Goal: Task Accomplishment & Management: Use online tool/utility

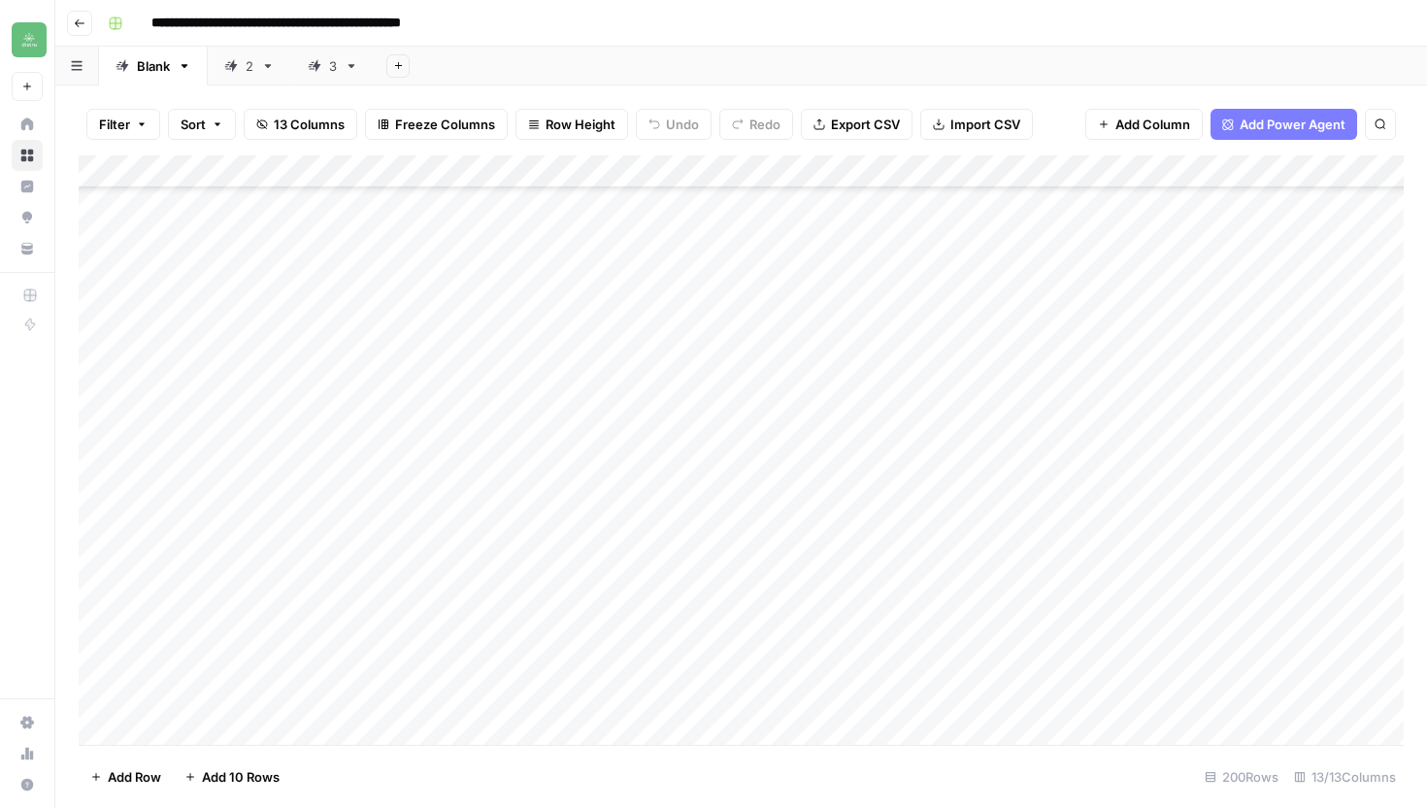
scroll to position [2755, 0]
click at [316, 80] on link "3" at bounding box center [332, 66] width 83 height 39
click at [315, 698] on div "Add Column" at bounding box center [741, 449] width 1325 height 589
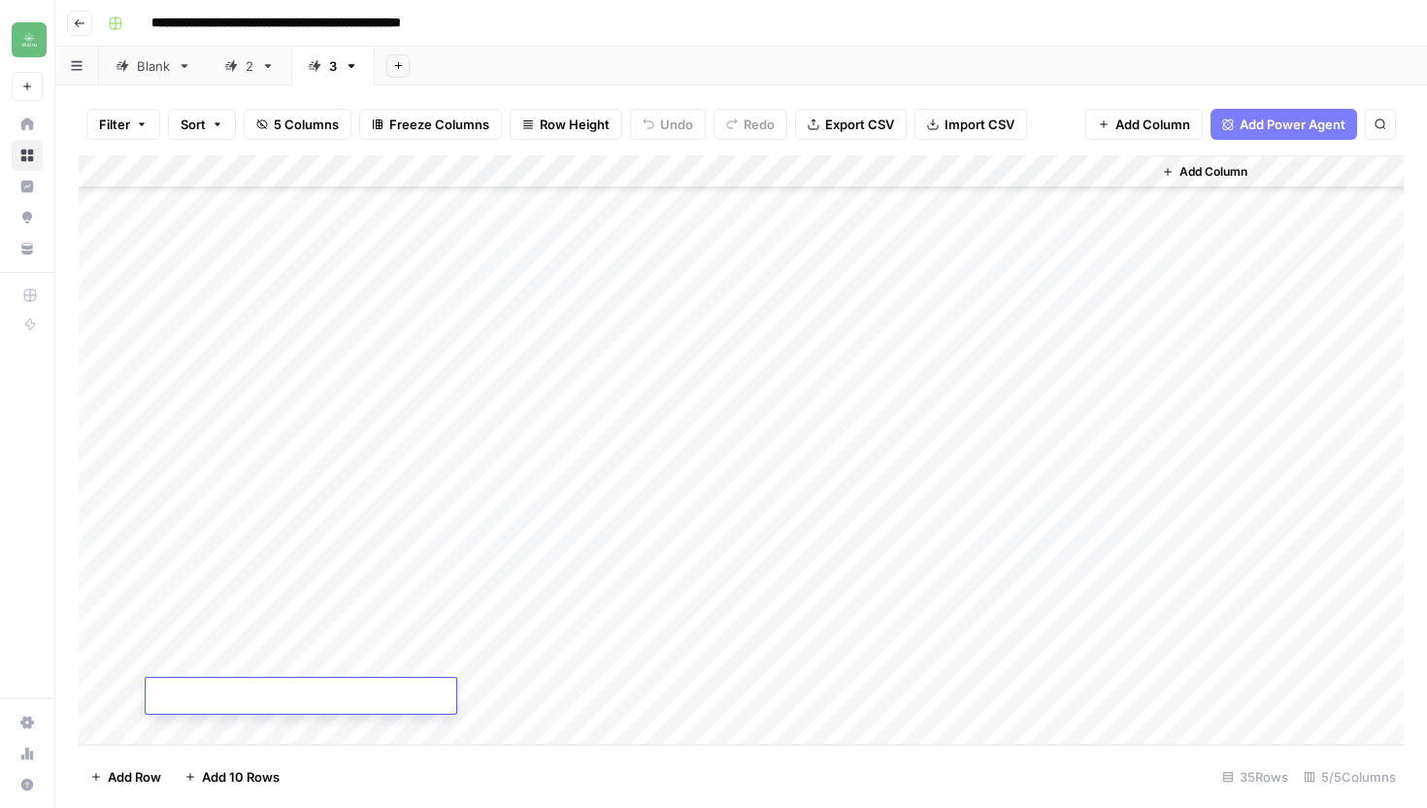
type textarea "**********"
click at [529, 693] on div "Add Column" at bounding box center [741, 449] width 1325 height 589
click at [541, 704] on div "Add Column" at bounding box center [741, 449] width 1325 height 589
click at [533, 703] on div at bounding box center [539, 696] width 178 height 36
click at [555, 699] on div at bounding box center [539, 696] width 178 height 36
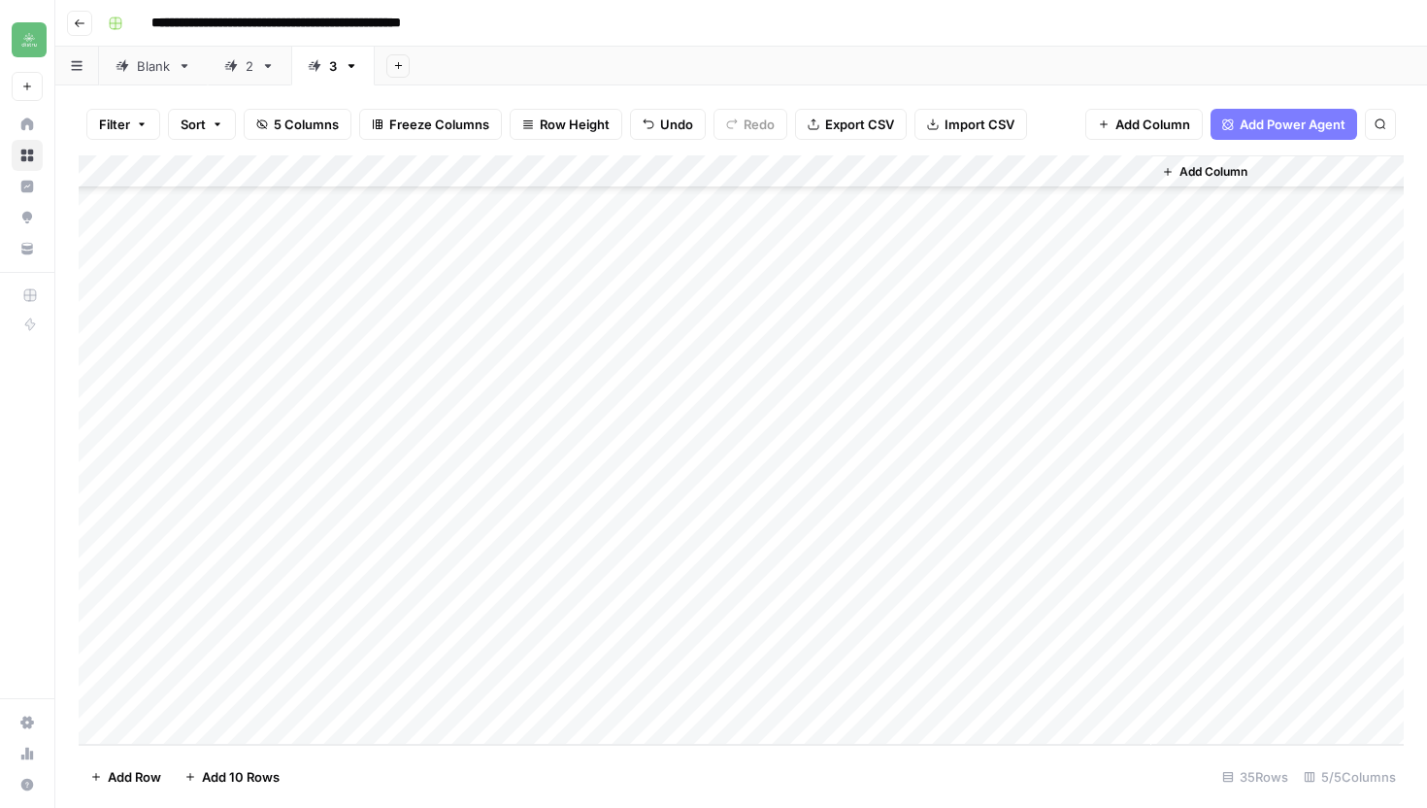
click at [584, 691] on div at bounding box center [539, 696] width 178 height 36
click at [612, 696] on div at bounding box center [539, 696] width 178 height 36
click at [539, 695] on div at bounding box center [539, 696] width 178 height 36
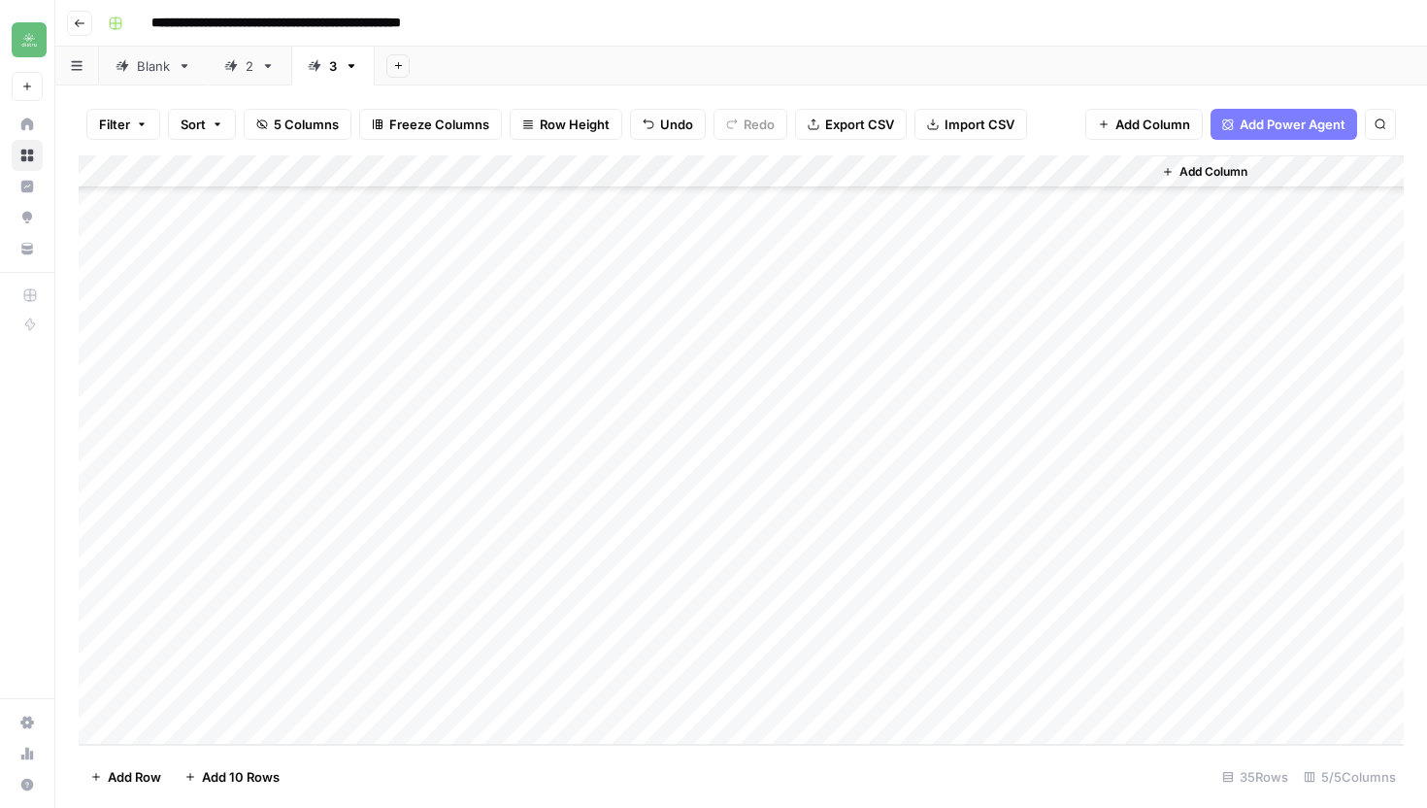
click at [539, 695] on div at bounding box center [539, 696] width 178 height 36
click at [610, 664] on div "Add Column" at bounding box center [741, 449] width 1325 height 589
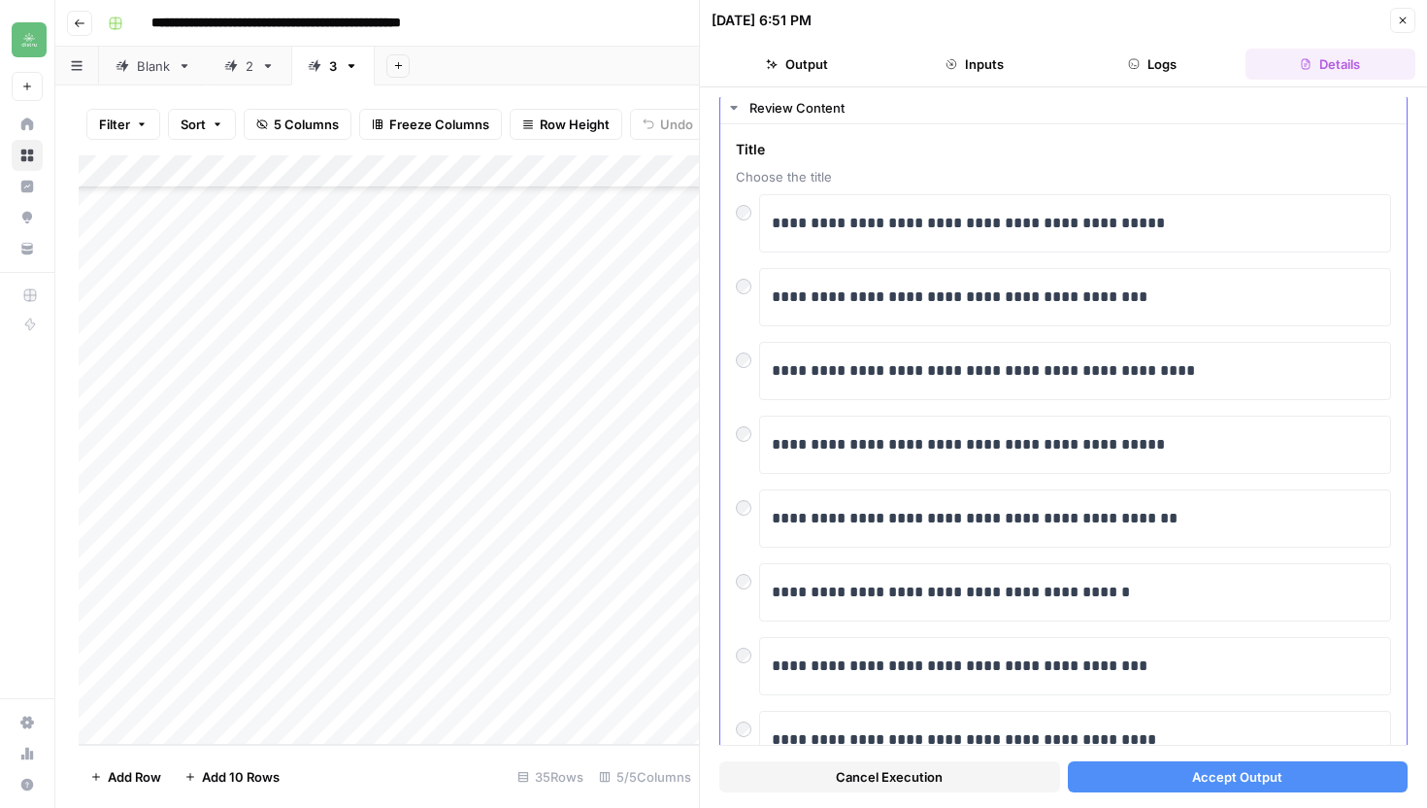
scroll to position [59, 0]
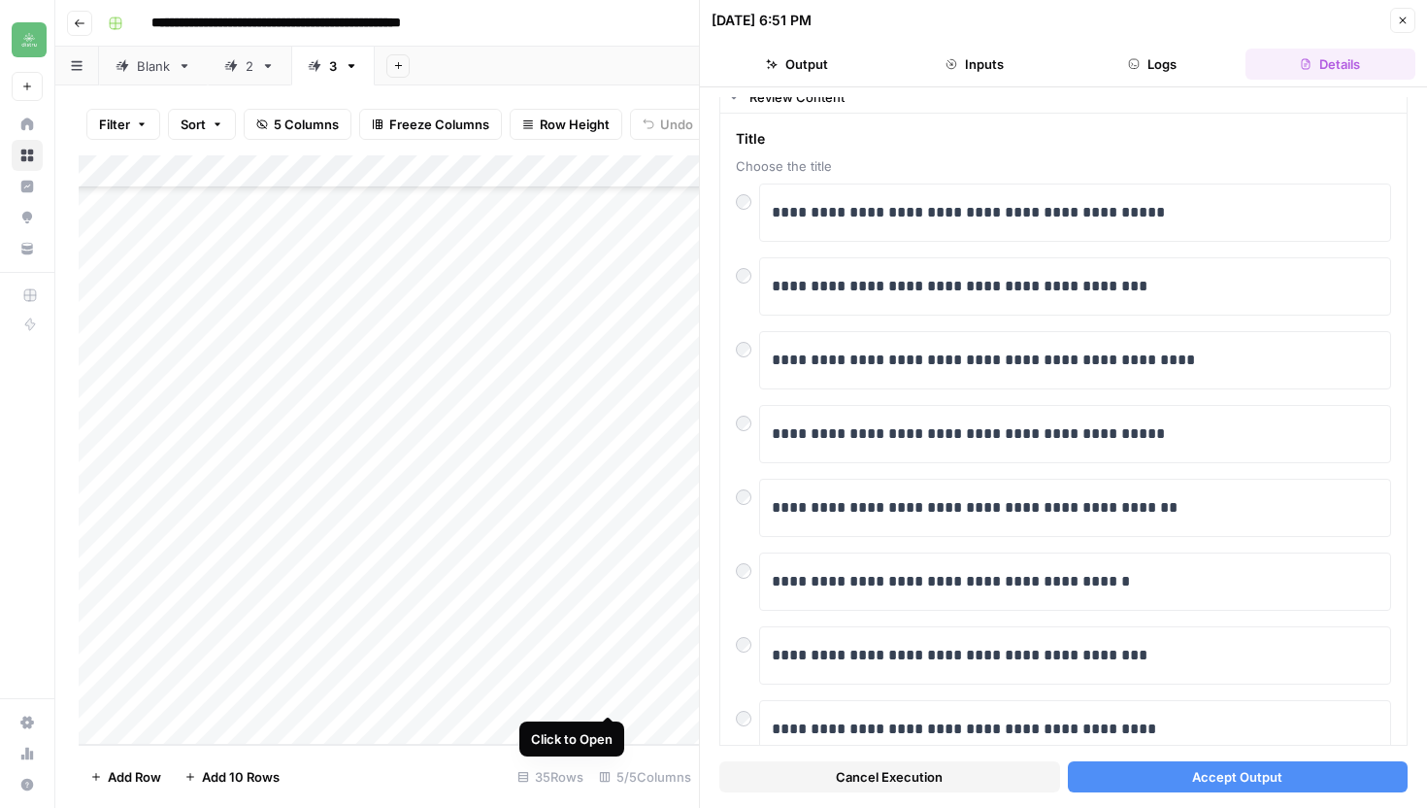
click at [604, 694] on div "Add Column" at bounding box center [389, 449] width 620 height 589
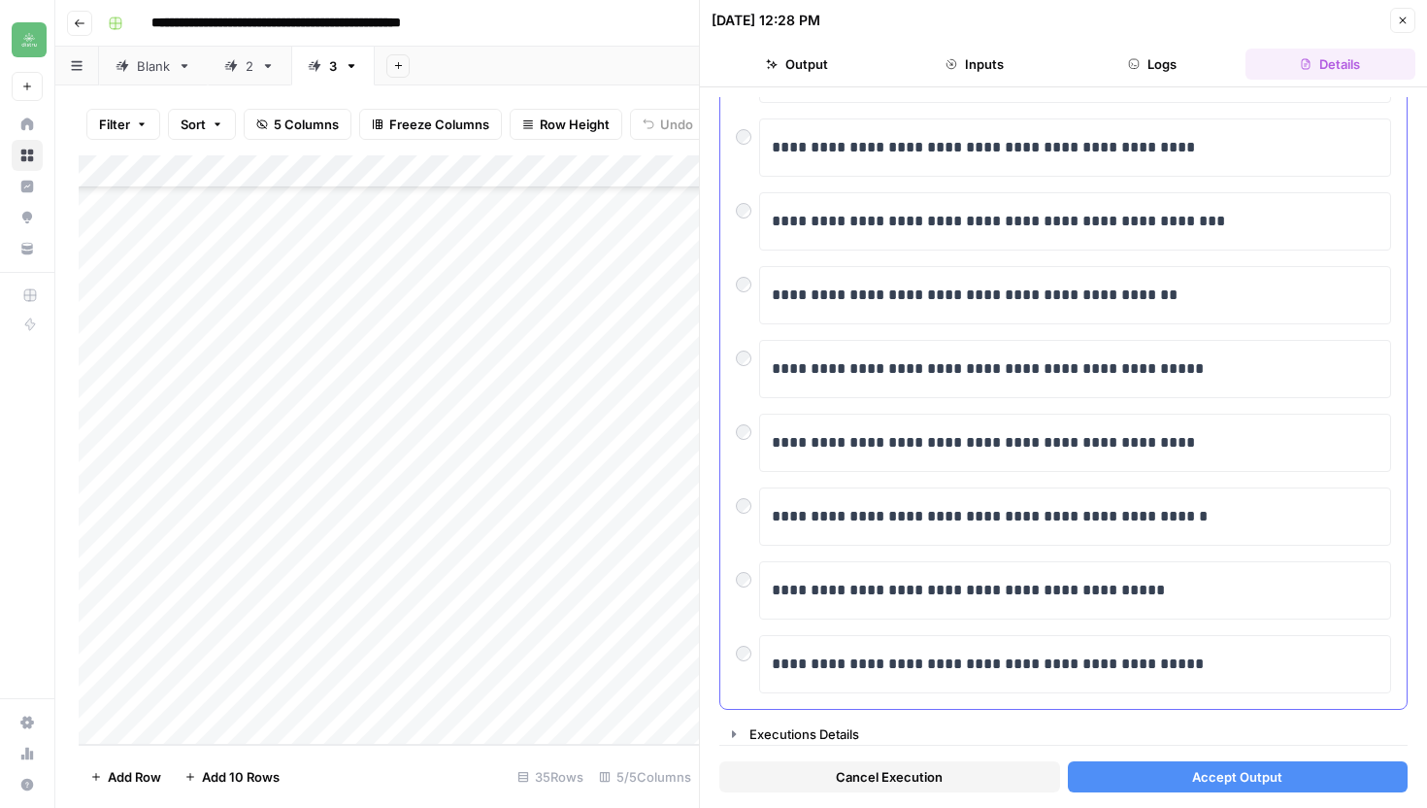
scroll to position [278, 0]
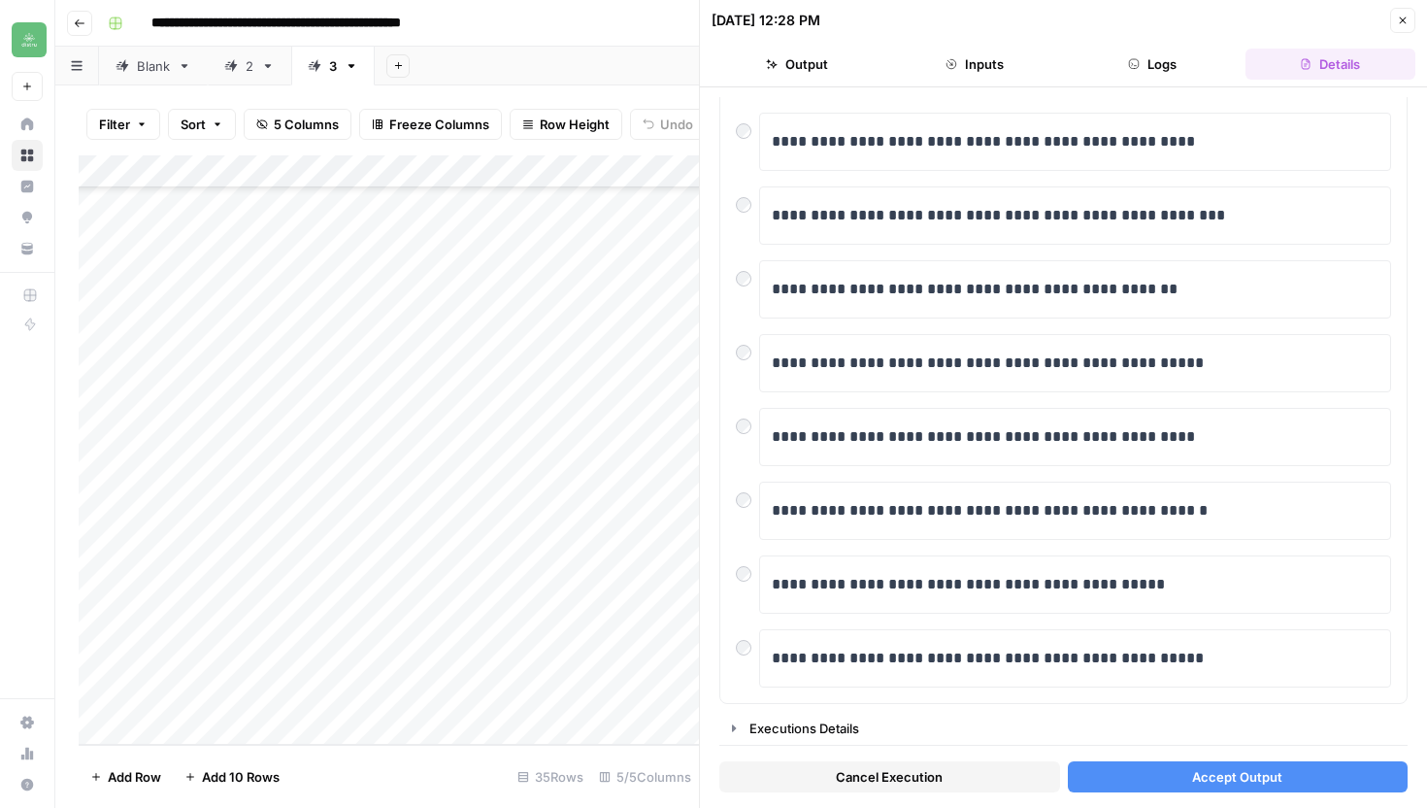
click at [1164, 774] on button "Accept Output" at bounding box center [1238, 776] width 341 height 31
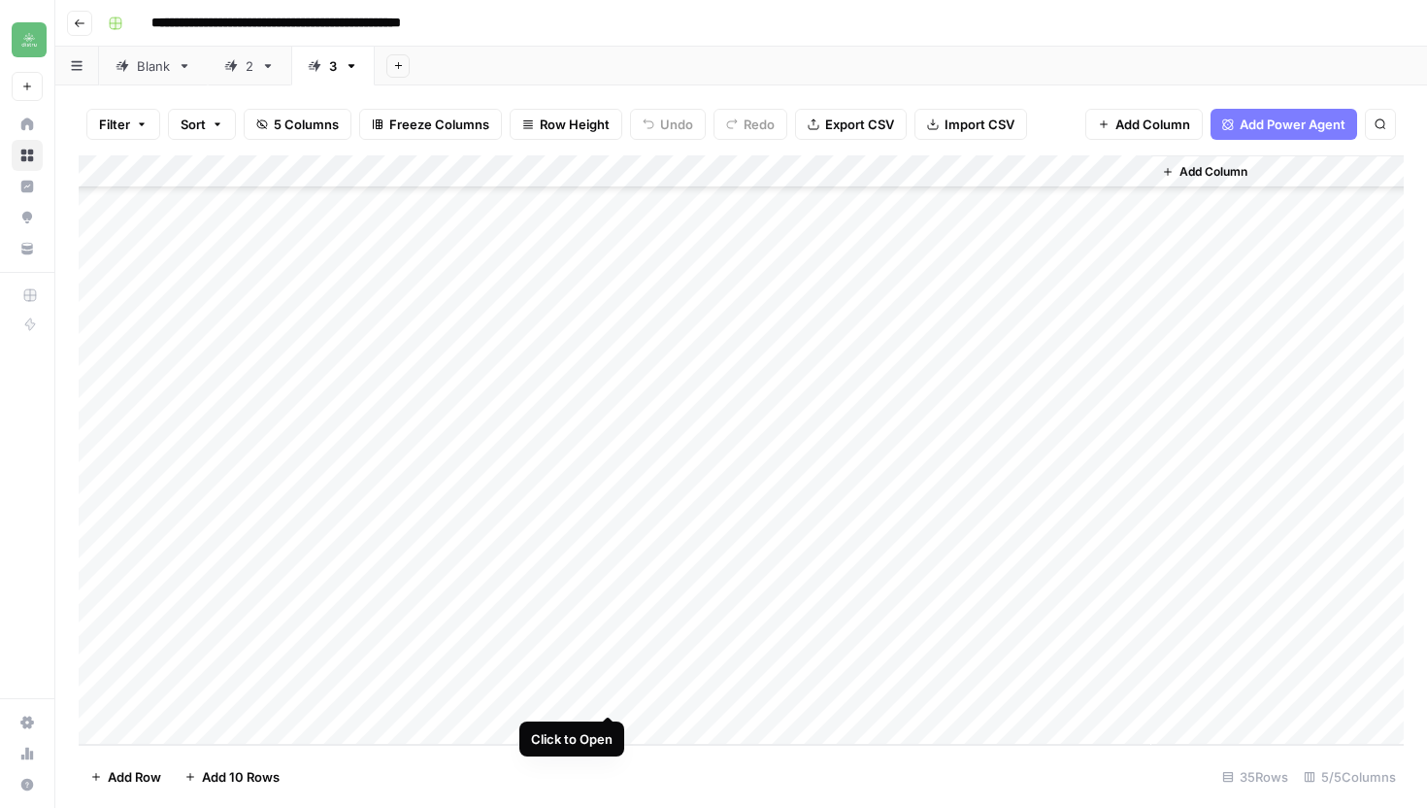
click at [609, 697] on div "Add Column" at bounding box center [741, 449] width 1325 height 589
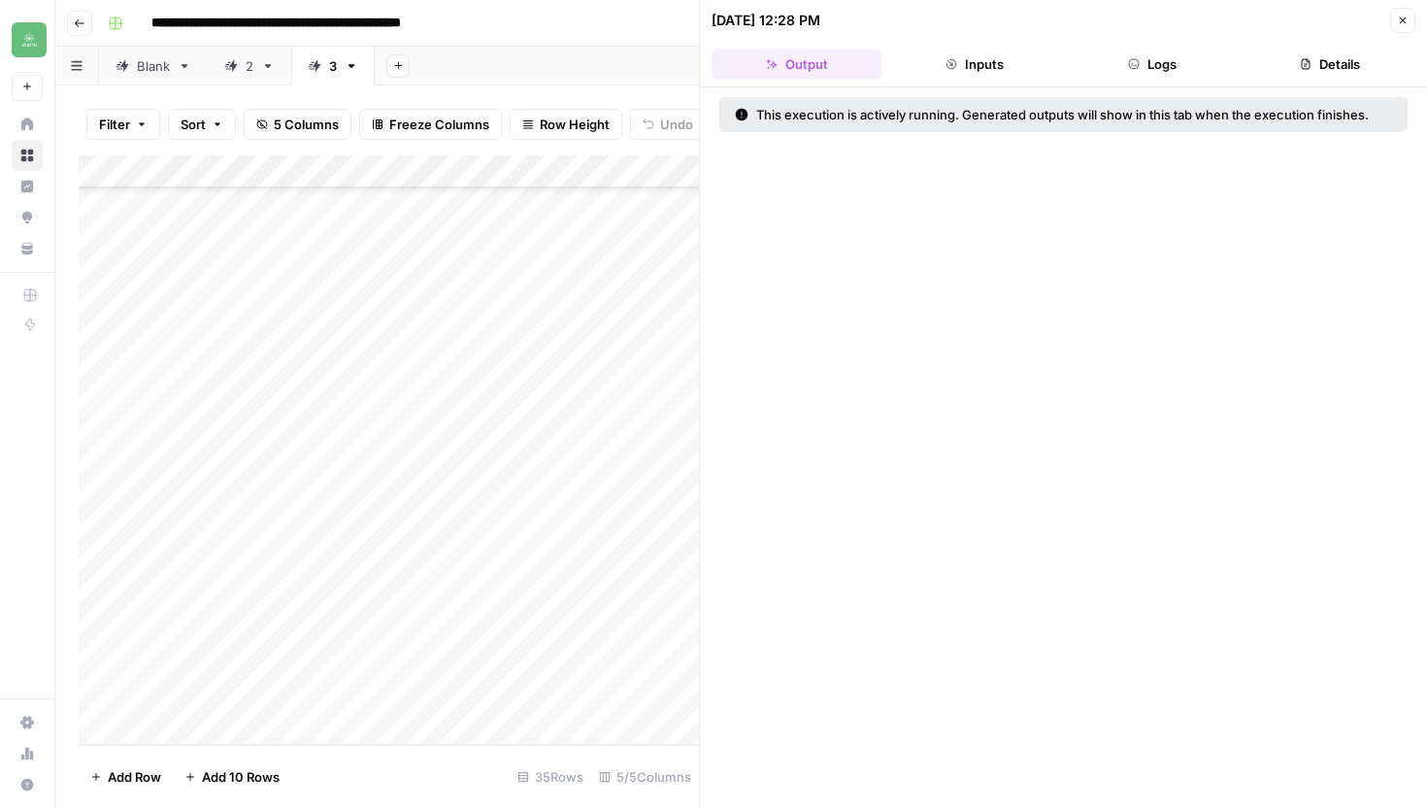
click at [1401, 17] on icon "button" at bounding box center [1403, 21] width 12 height 12
